Goal: Transaction & Acquisition: Purchase product/service

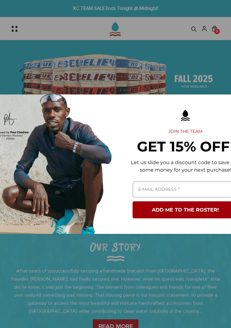
click at [213, 72] on div "Marketing offer form" at bounding box center [115, 164] width 231 height 328
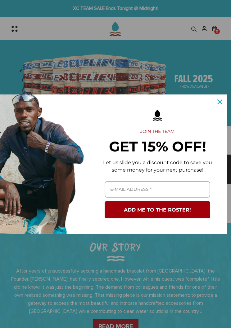
scroll to position [0, 28]
click at [219, 99] on div "Close" at bounding box center [220, 102] width 10 height 10
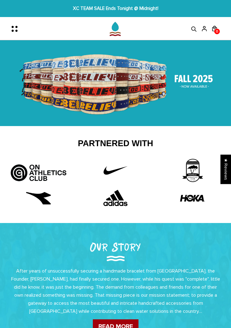
click at [193, 84] on img at bounding box center [115, 83] width 231 height 86
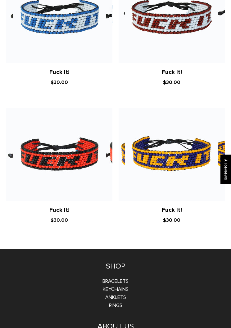
scroll to position [3165, 0]
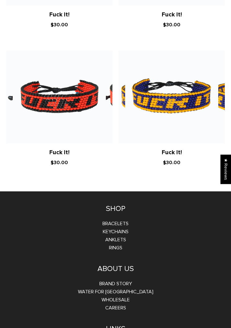
click at [123, 221] on link "Bracelets" at bounding box center [115, 224] width 26 height 6
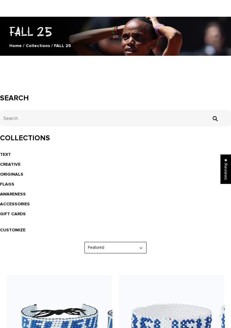
scroll to position [44, 0]
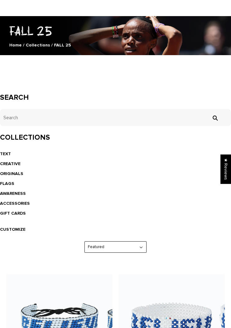
click at [7, 152] on link "TEXT" at bounding box center [5, 154] width 11 height 5
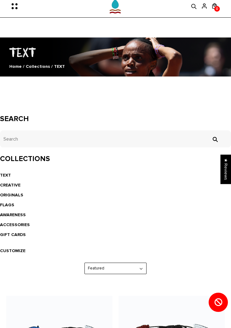
scroll to position [31, 0]
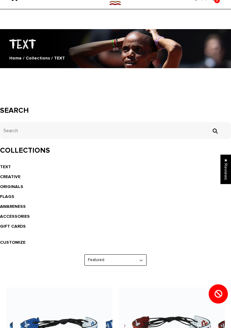
click at [15, 176] on link "CREATIVE" at bounding box center [10, 176] width 20 height 5
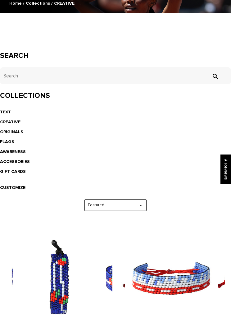
scroll to position [86, 0]
click at [21, 151] on link "AWARENESS" at bounding box center [13, 151] width 26 height 5
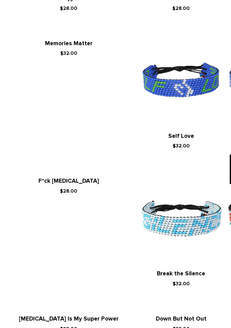
scroll to position [472, 0]
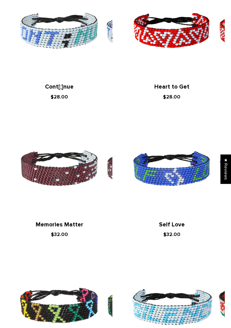
click at [182, 45] on img at bounding box center [171, 31] width 93 height 93
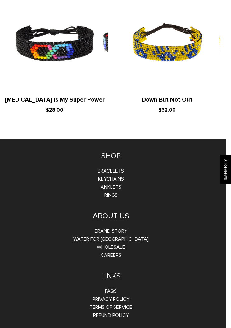
scroll to position [875, 5]
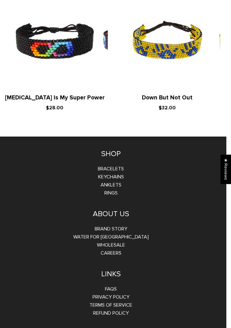
click at [123, 166] on link "Bracelets" at bounding box center [111, 169] width 26 height 6
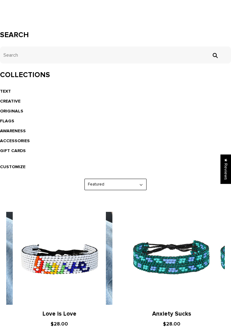
scroll to position [107, 0]
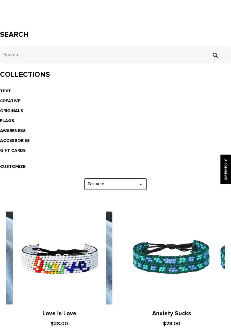
click at [141, 182] on select "Featured Best Selling $ Low to High $ High to Low Z-A A-Z Oldest to Newest Newe…" at bounding box center [115, 184] width 61 height 11
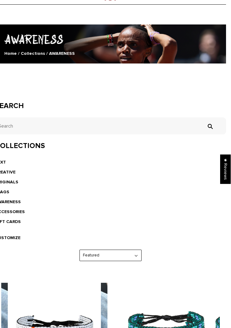
scroll to position [0, 5]
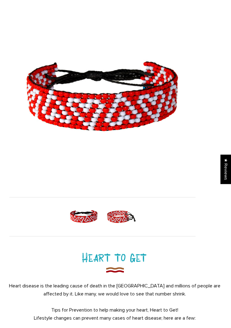
scroll to position [46, 0]
